Goal: Information Seeking & Learning: Learn about a topic

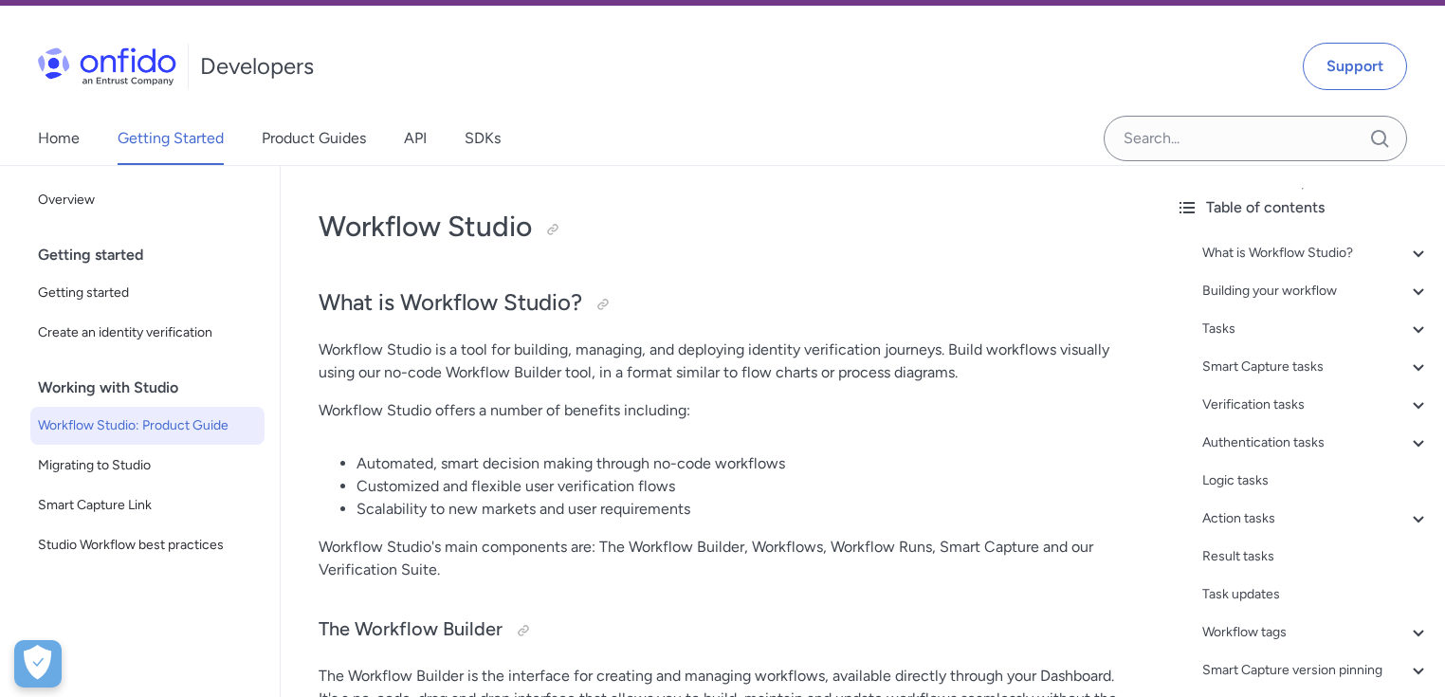
scroll to position [76, 0]
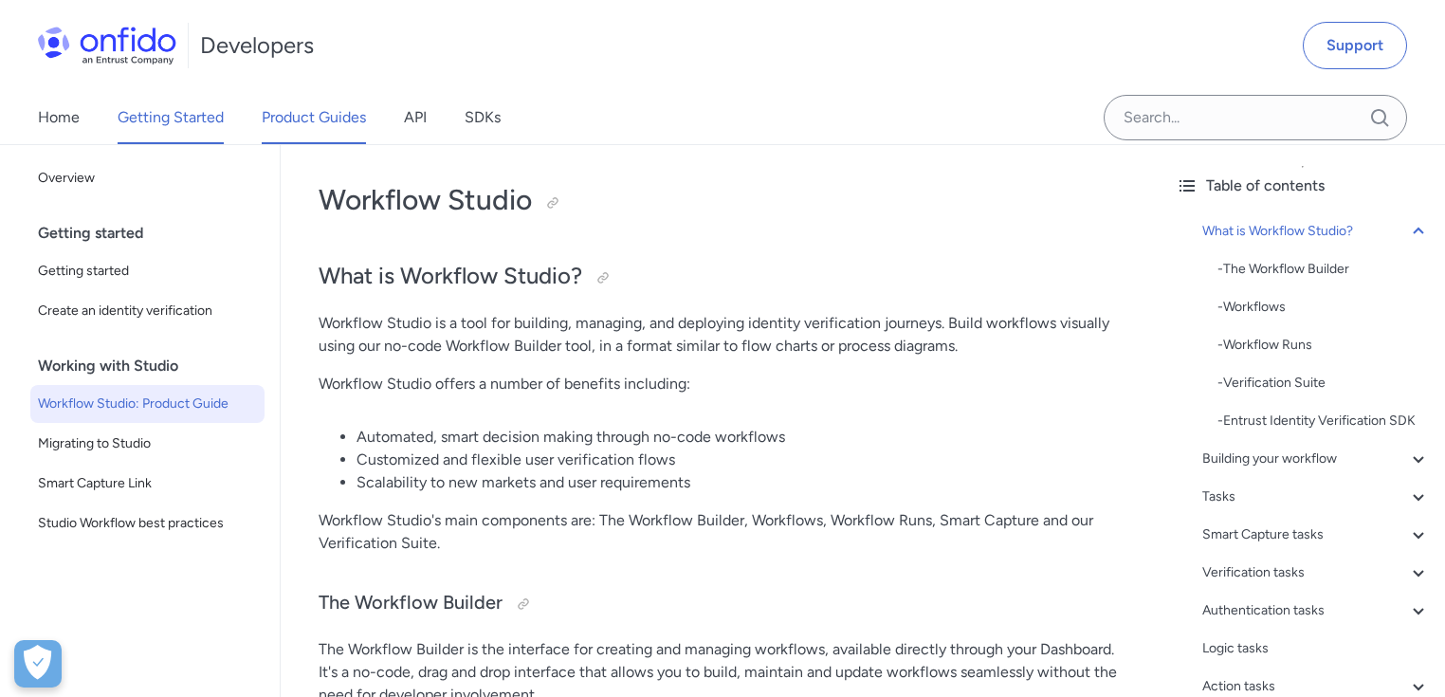
click at [308, 101] on link "Product Guides" at bounding box center [314, 117] width 104 height 53
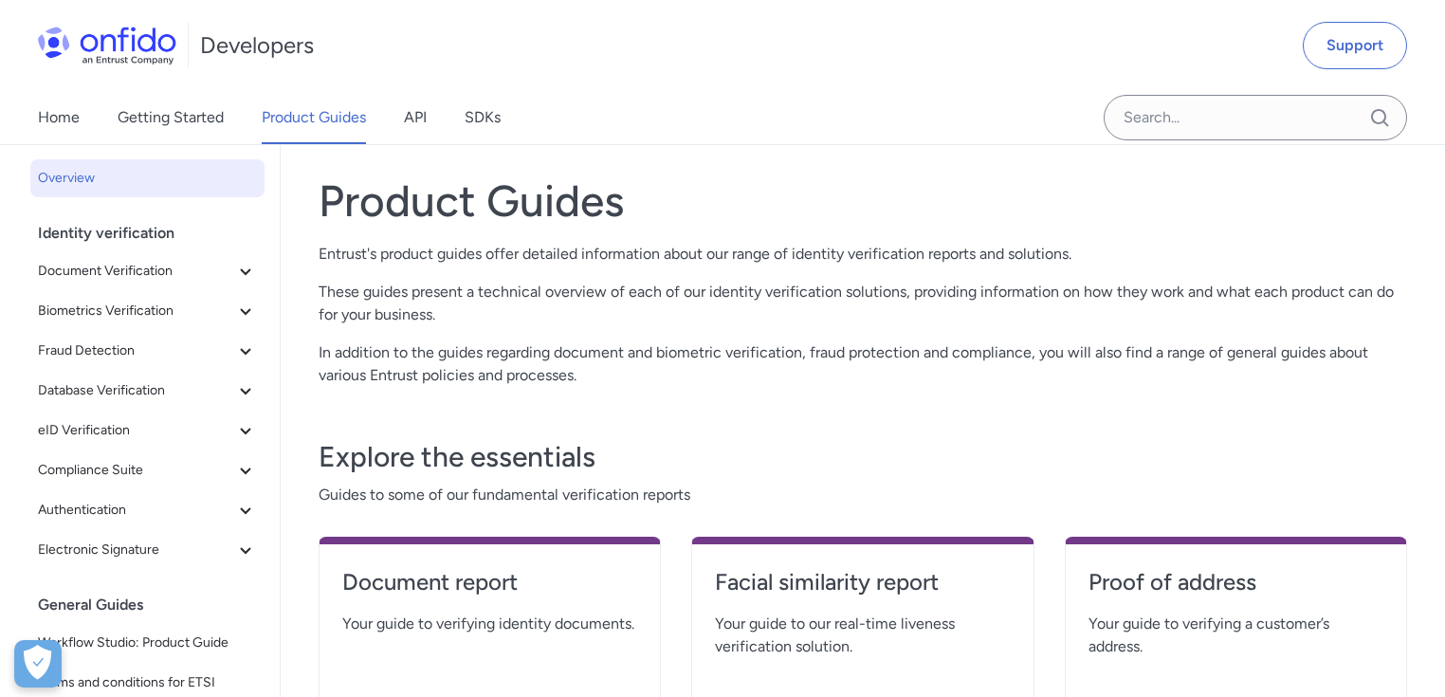
scroll to position [379, 0]
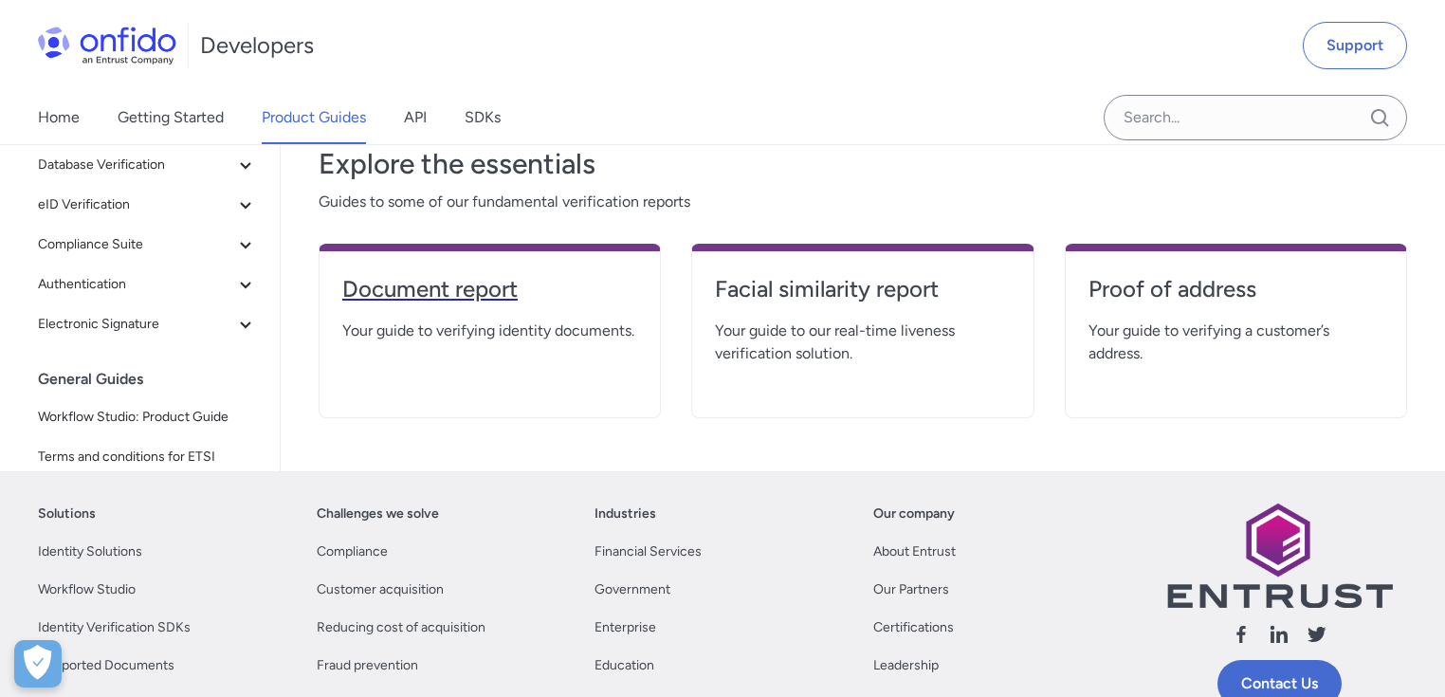
click at [485, 317] on link "Document report" at bounding box center [489, 297] width 295 height 46
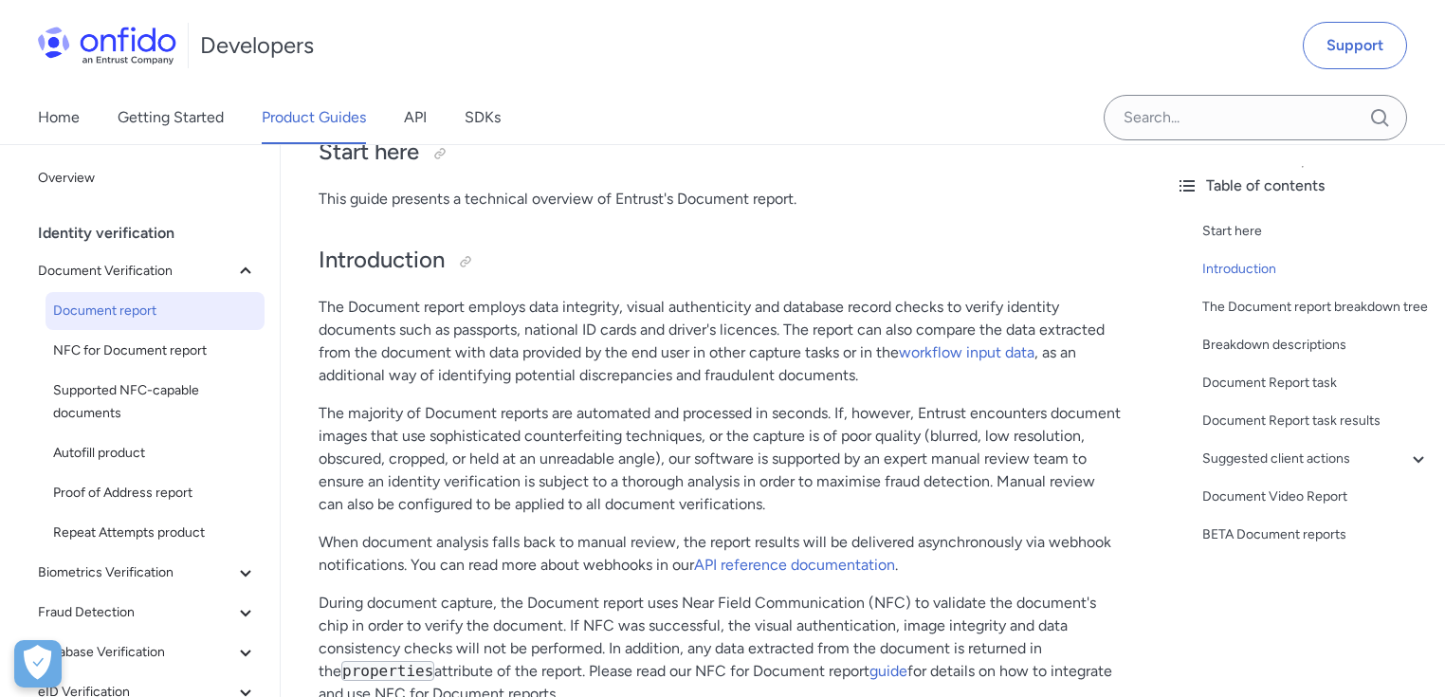
scroll to position [228, 0]
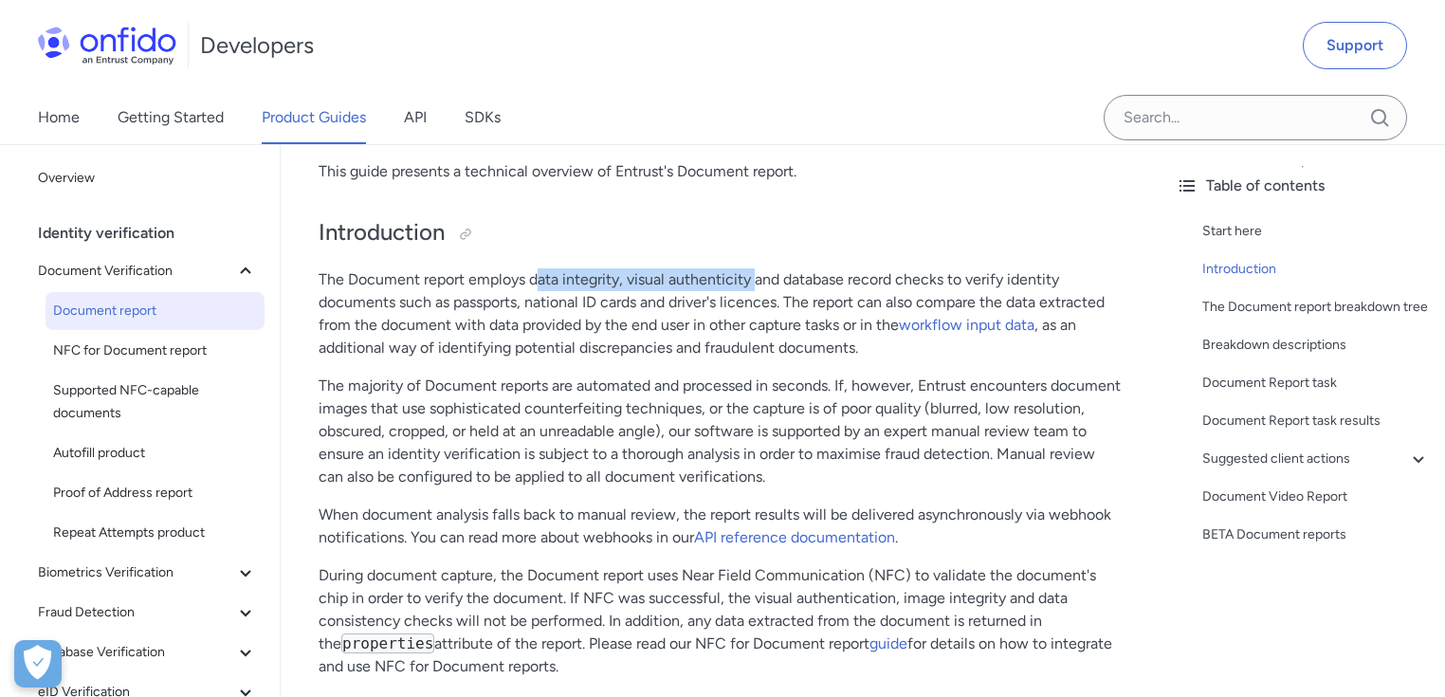
drag, startPoint x: 538, startPoint y: 285, endPoint x: 760, endPoint y: 286, distance: 221.9
click at [756, 281] on p "The Document report employs data integrity, visual authenticity and database re…" at bounding box center [721, 313] width 804 height 91
click at [760, 286] on p "The Document report employs data integrity, visual authenticity and database re…" at bounding box center [721, 313] width 804 height 91
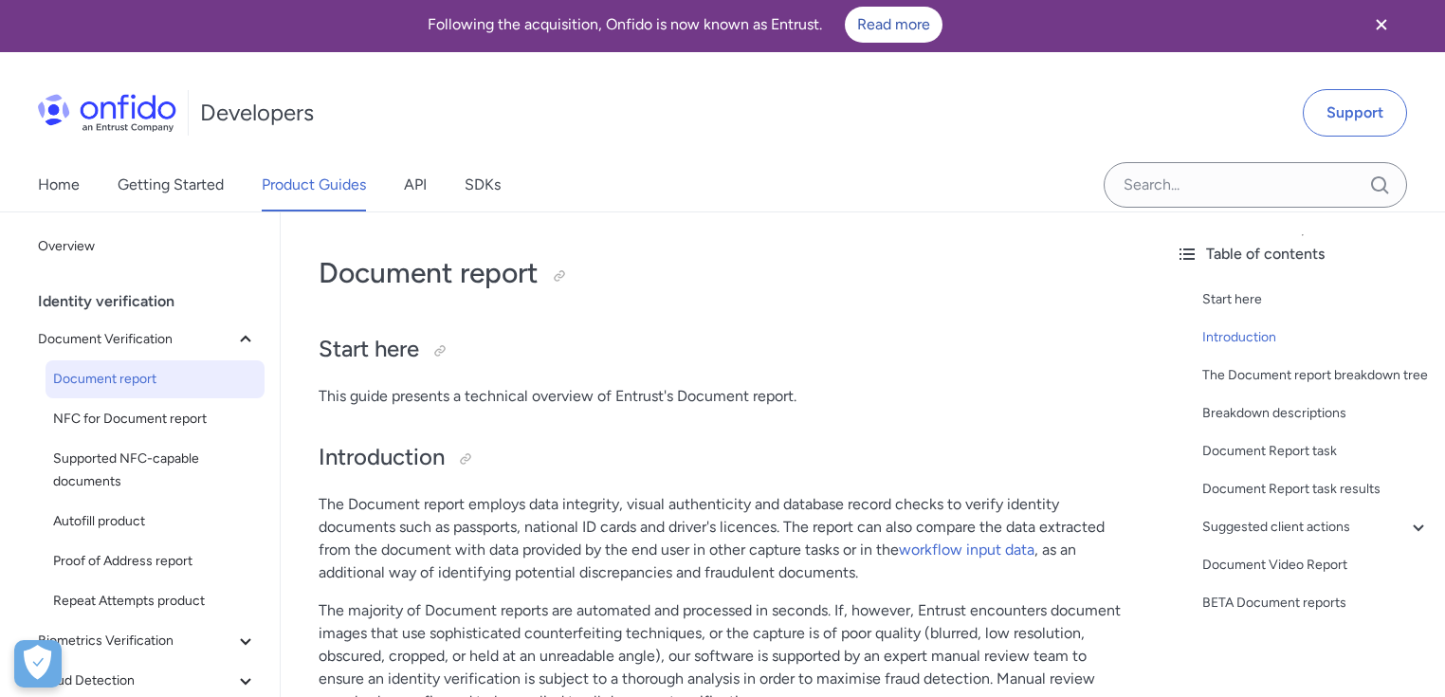
scroll to position [0, 0]
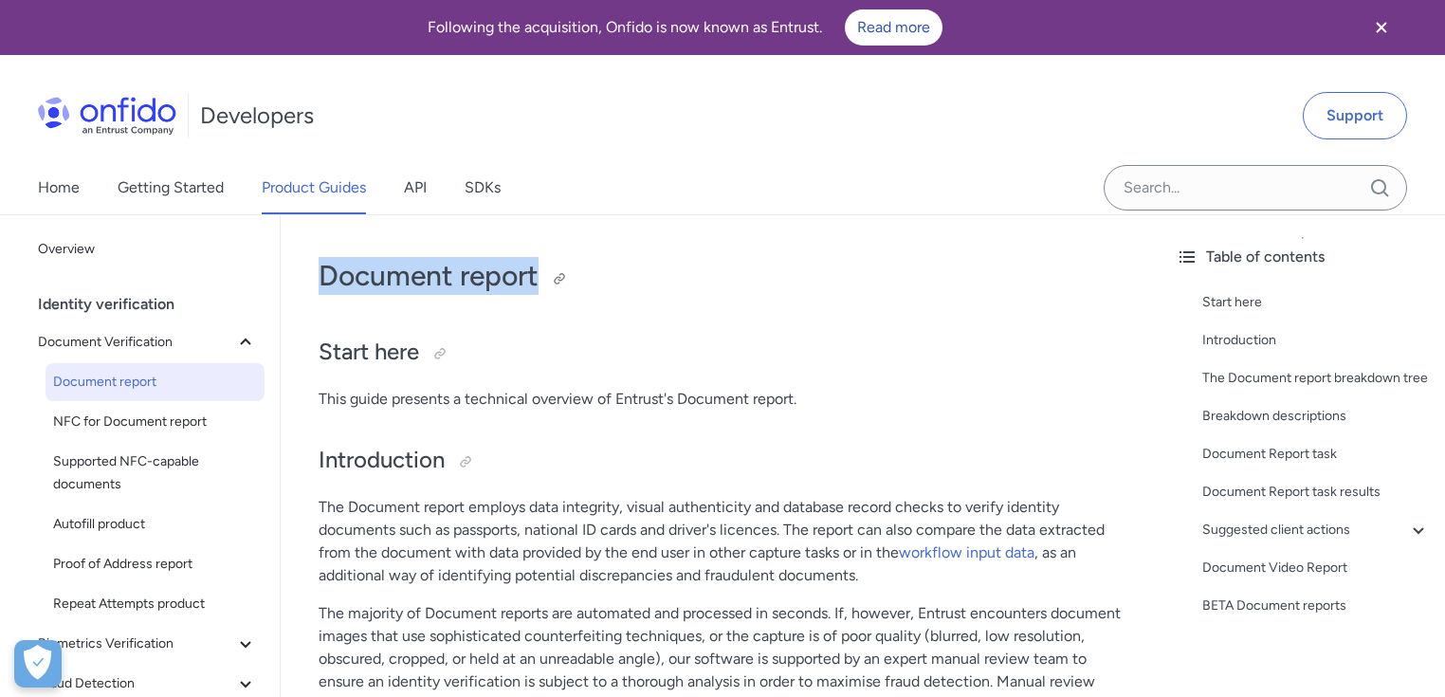
drag, startPoint x: 322, startPoint y: 270, endPoint x: 899, endPoint y: 273, distance: 576.6
click at [566, 260] on h1 "Document report" at bounding box center [721, 276] width 804 height 38
click at [918, 277] on h1 "Document report" at bounding box center [721, 276] width 804 height 38
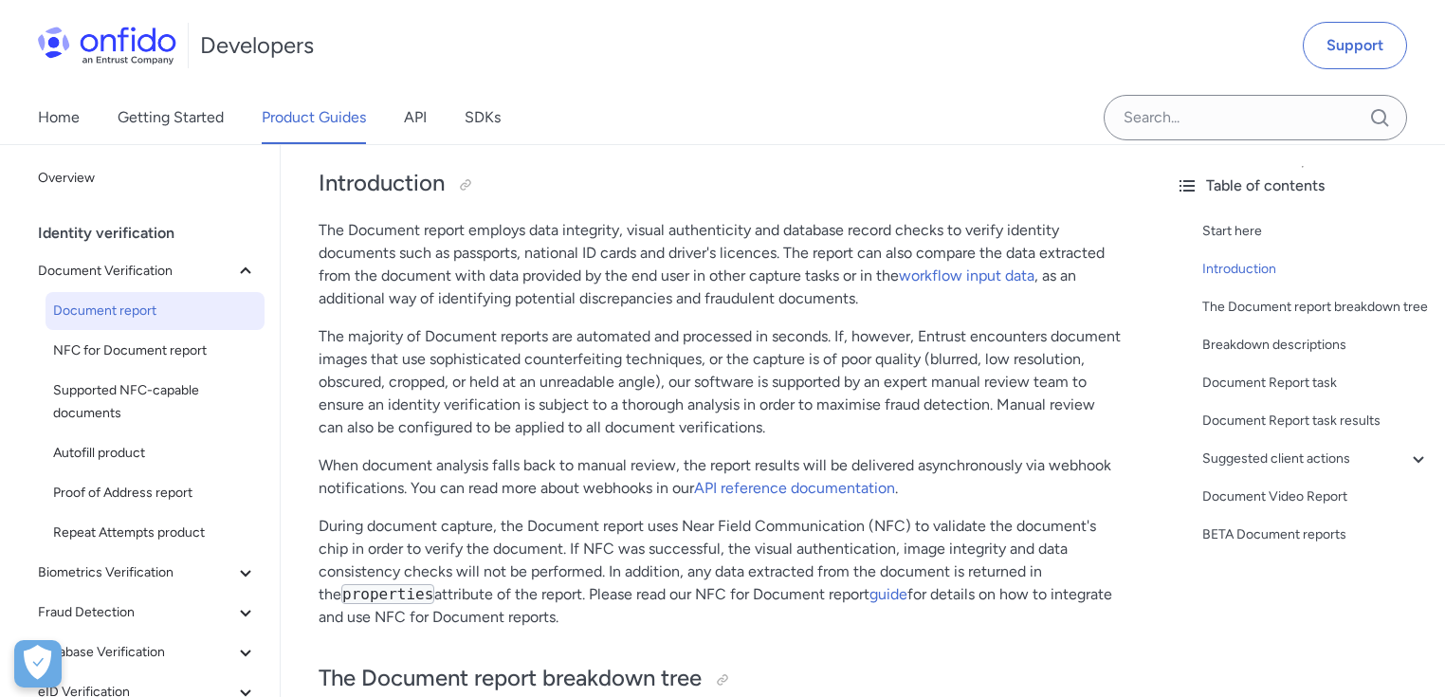
scroll to position [303, 0]
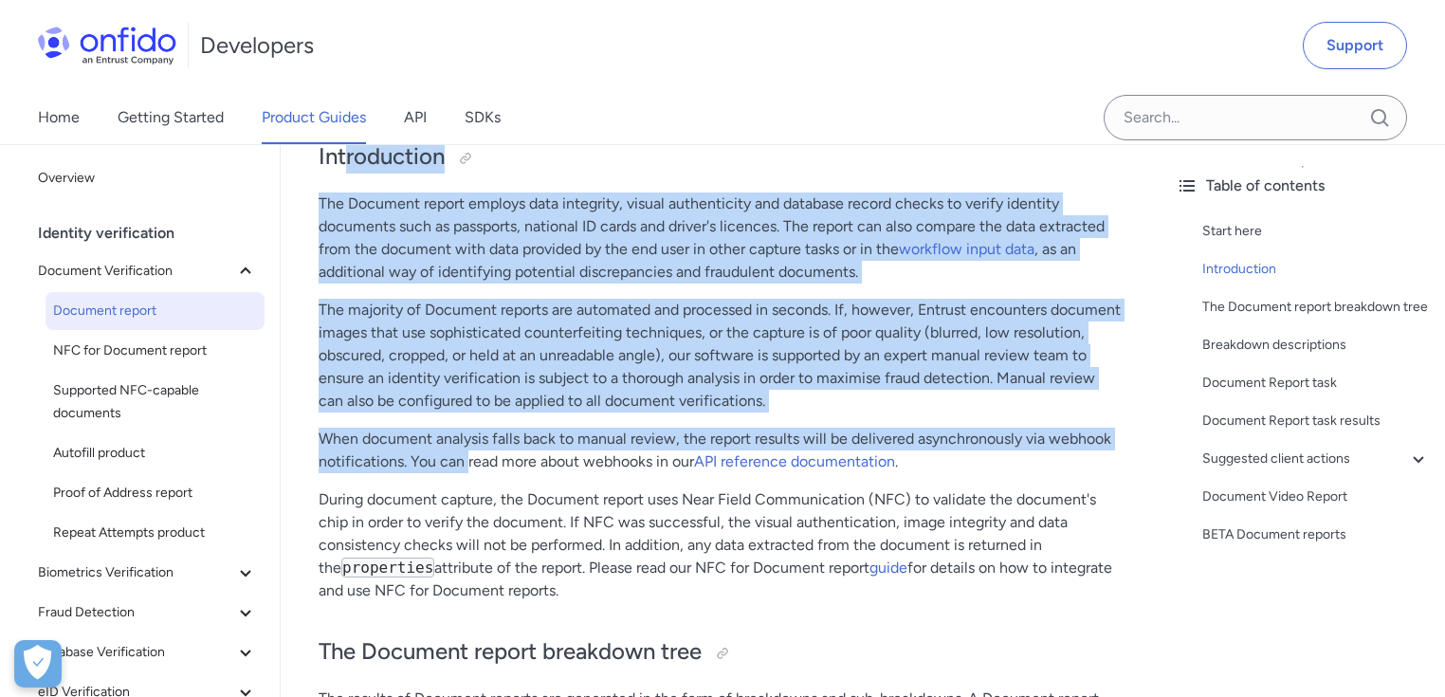
drag, startPoint x: 346, startPoint y: 179, endPoint x: 470, endPoint y: 459, distance: 306.1
click at [470, 459] on p "When document analysis falls back to manual review, the report results will be …" at bounding box center [721, 451] width 804 height 46
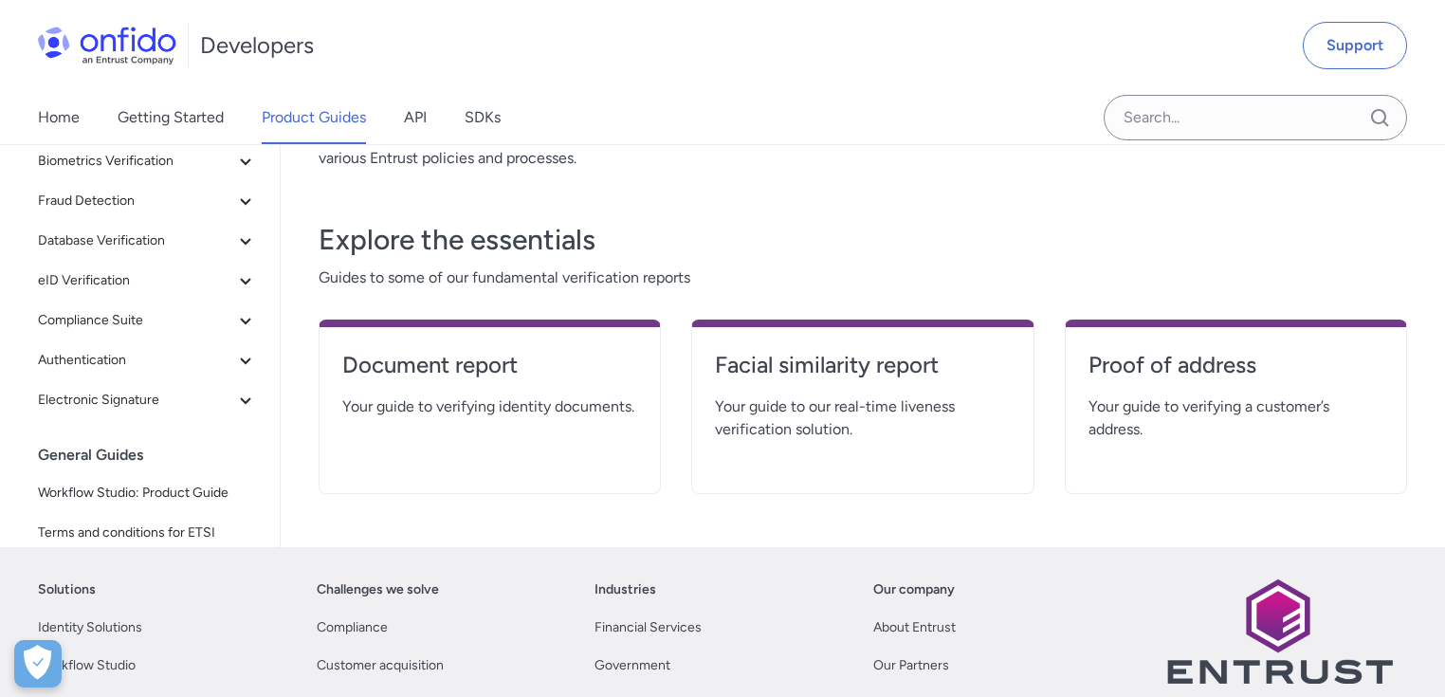
scroll to position [379, 0]
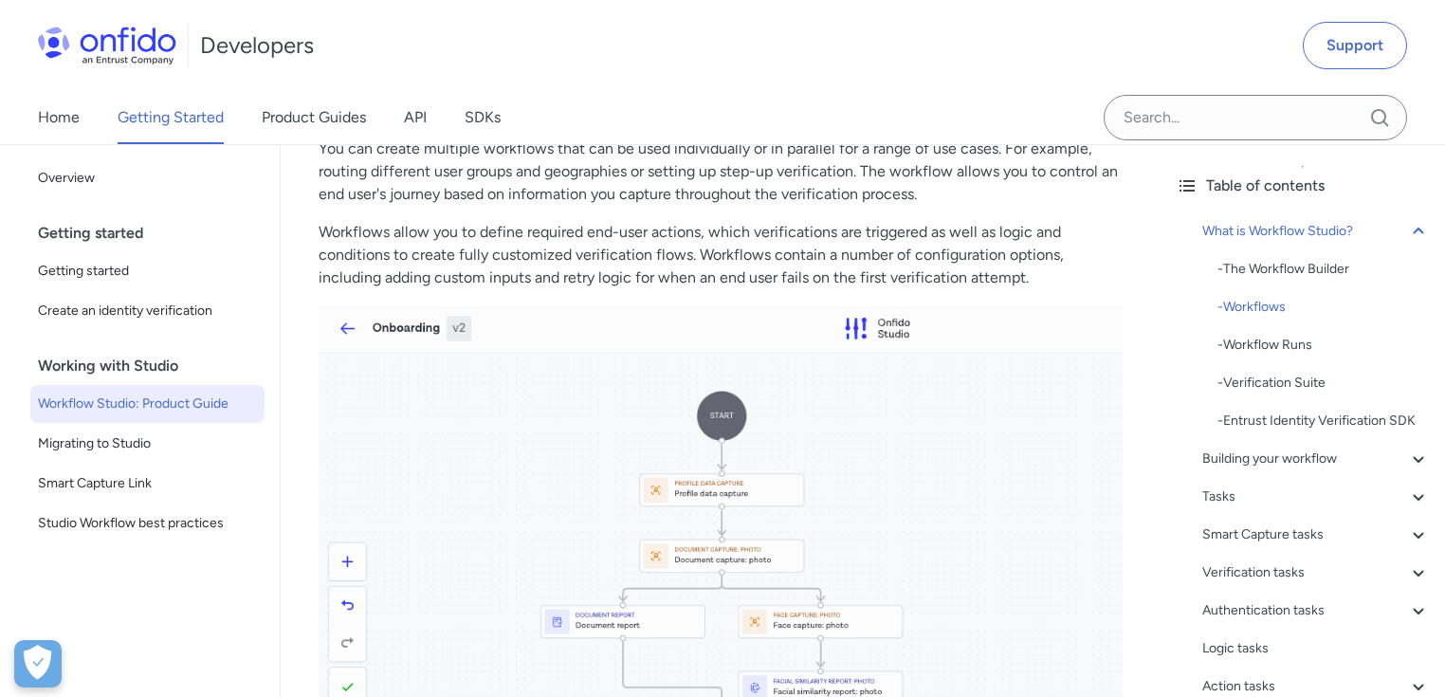
scroll to position [835, 0]
